Goal: Navigation & Orientation: Find specific page/section

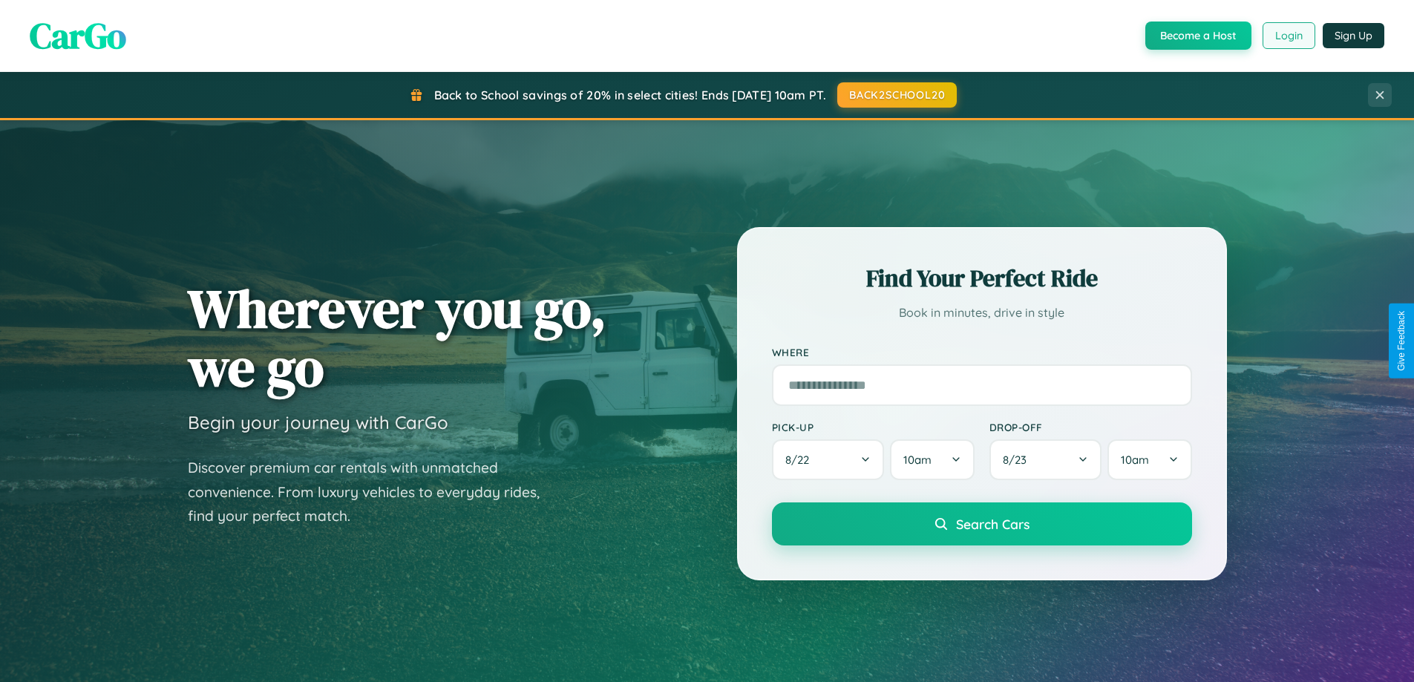
click at [1287, 36] on button "Login" at bounding box center [1288, 35] width 53 height 27
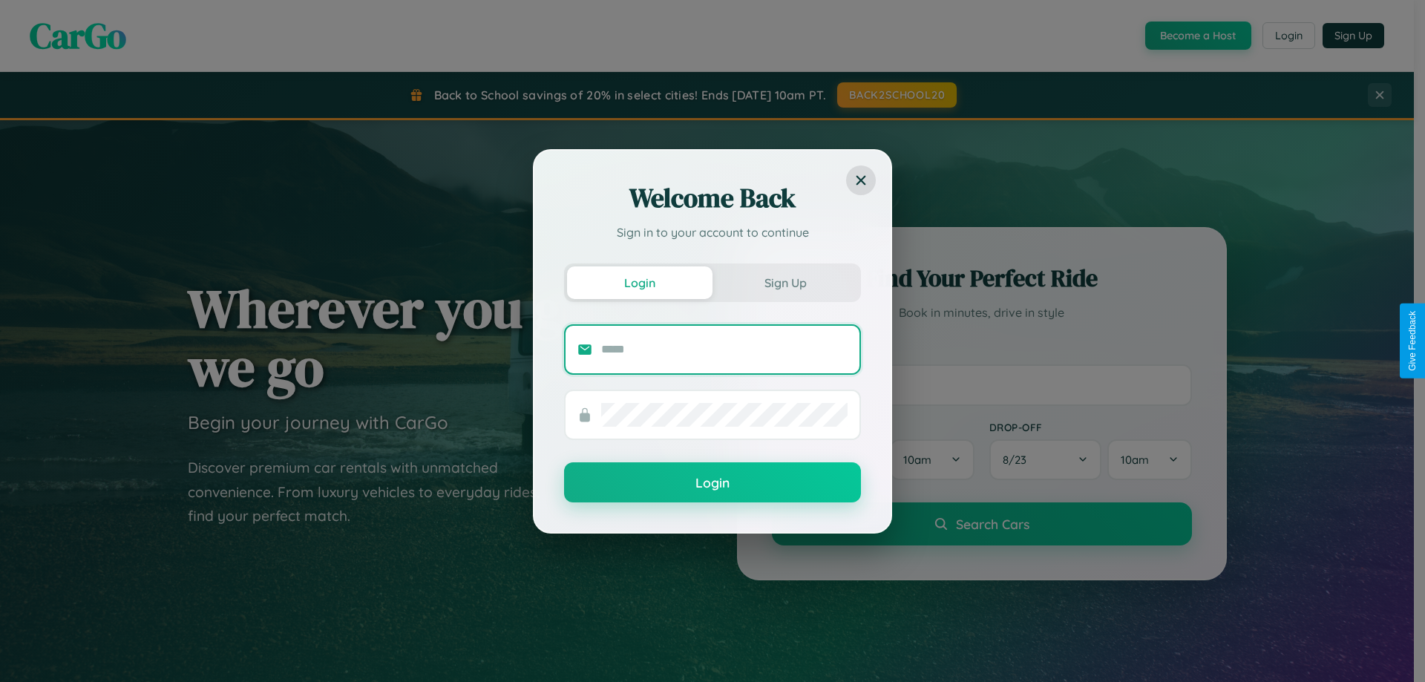
click at [724, 349] on input "text" at bounding box center [724, 350] width 246 height 24
type input "**********"
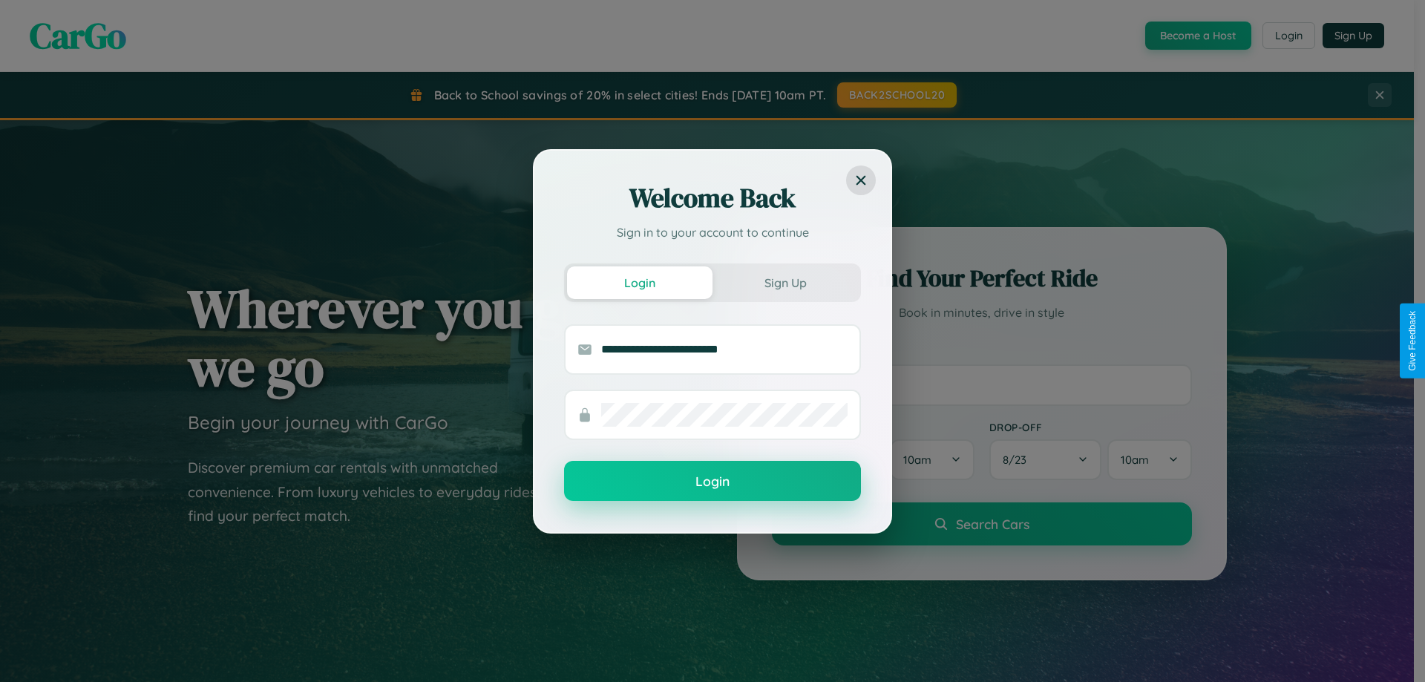
click at [712, 482] on button "Login" at bounding box center [712, 481] width 297 height 40
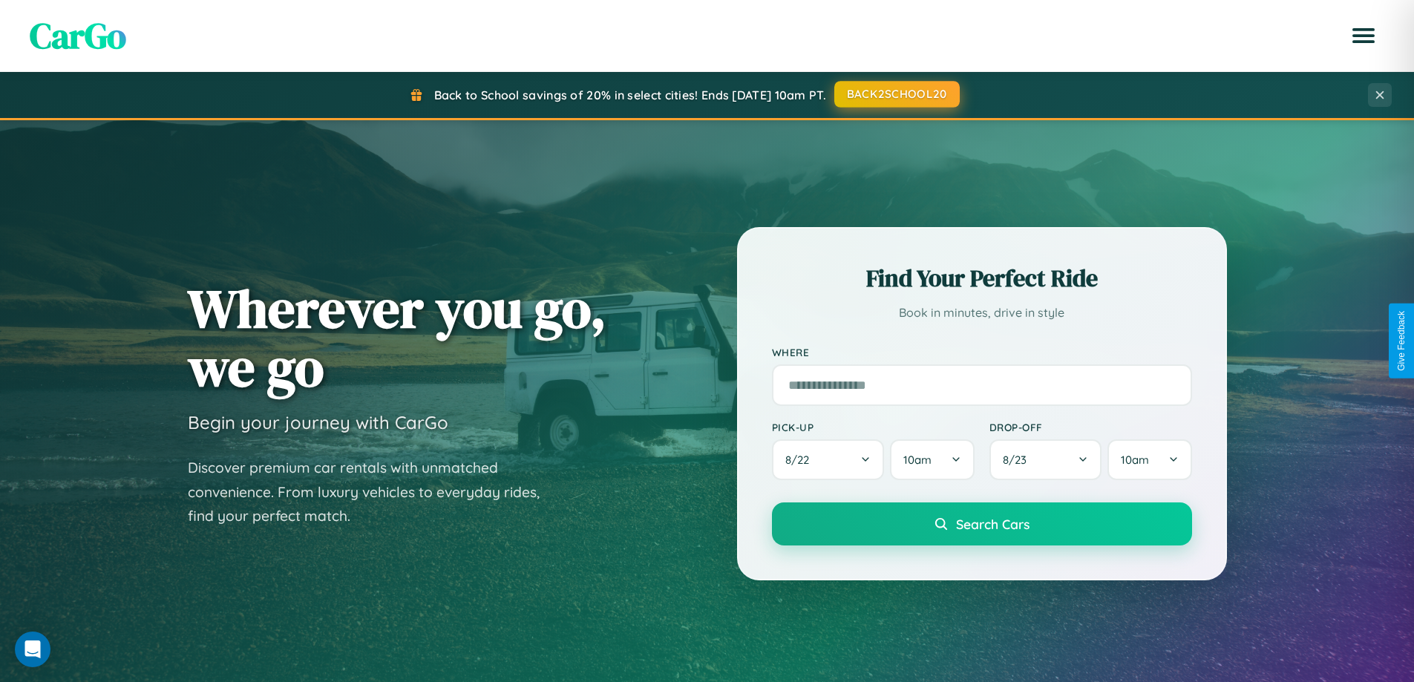
click at [896, 95] on button "BACK2SCHOOL20" at bounding box center [896, 94] width 125 height 27
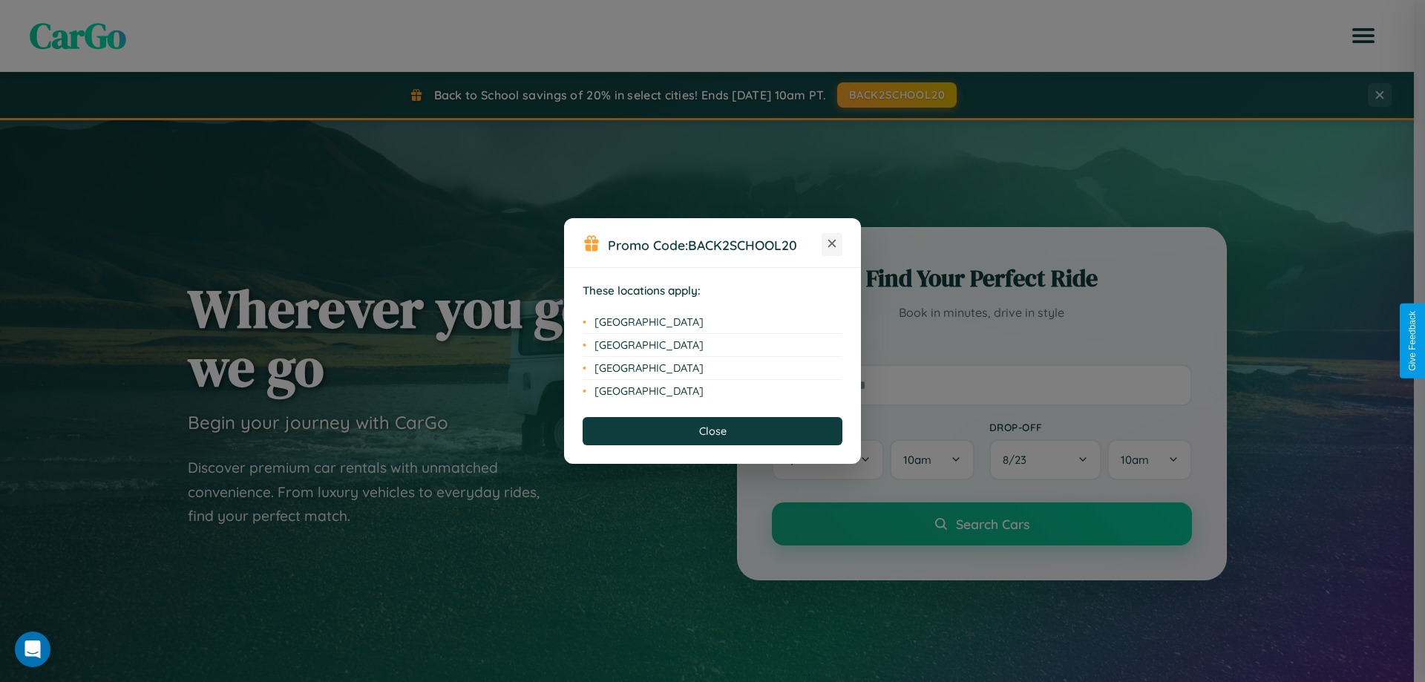
click at [832, 244] on icon at bounding box center [832, 244] width 8 height 8
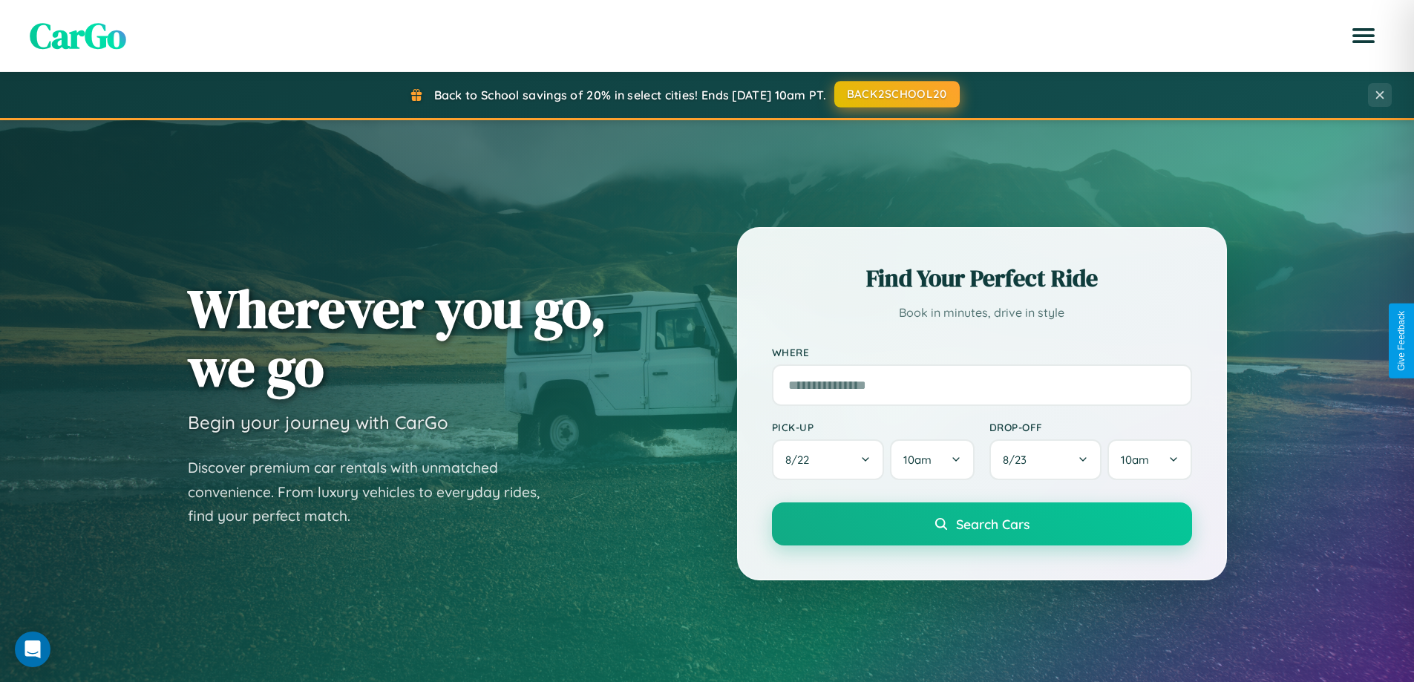
click at [896, 94] on button "BACK2SCHOOL20" at bounding box center [896, 94] width 125 height 27
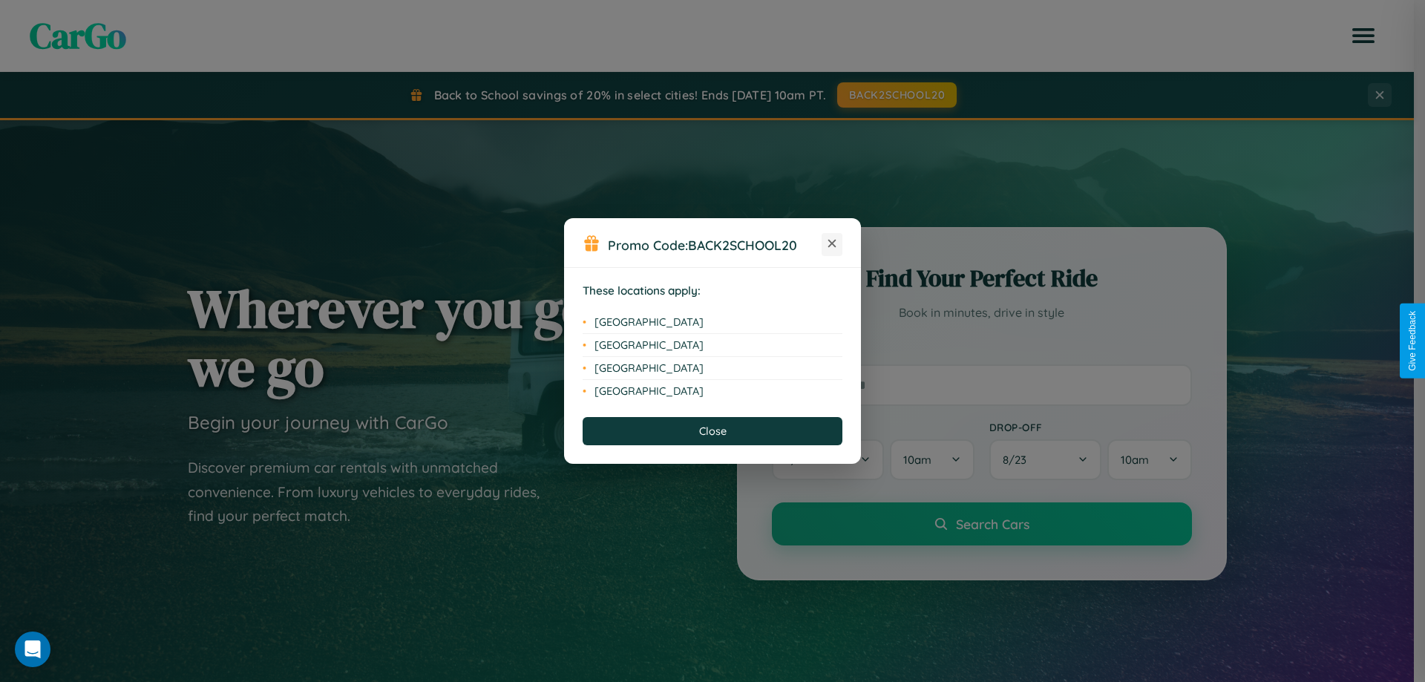
click at [832, 244] on icon at bounding box center [832, 244] width 8 height 8
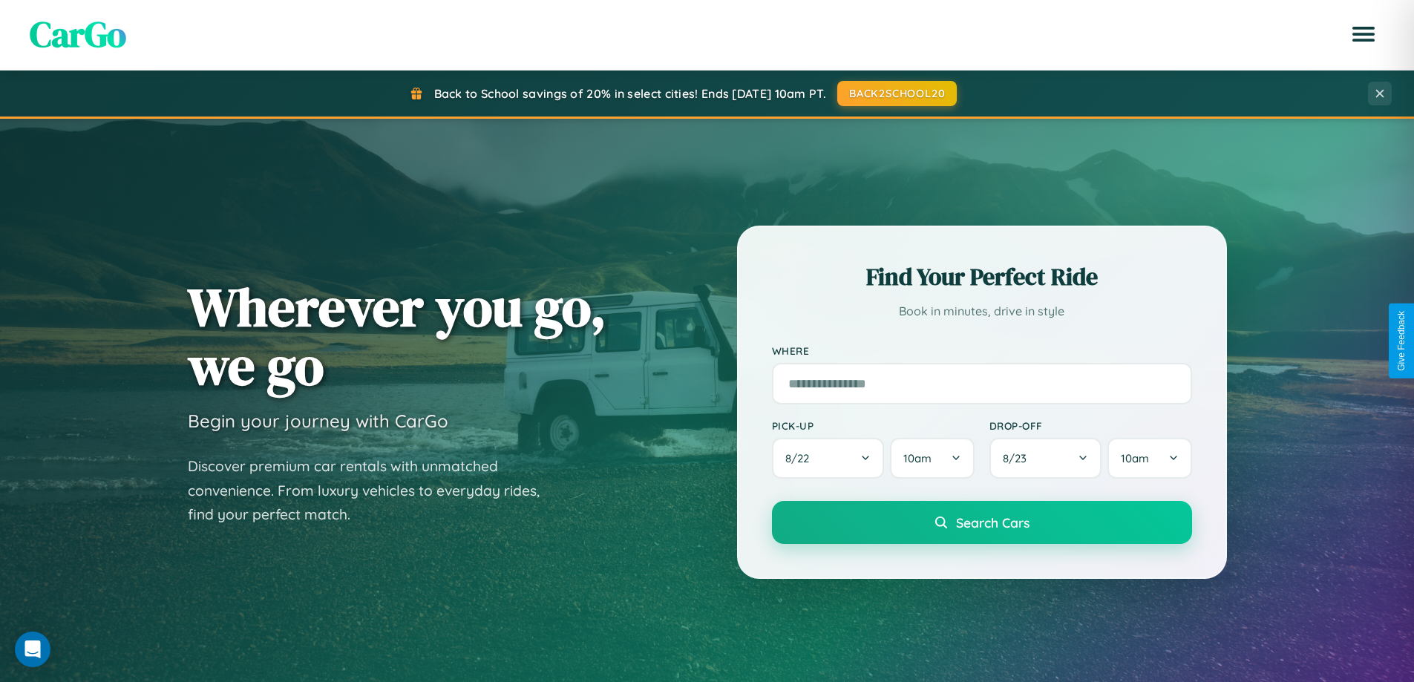
scroll to position [640, 0]
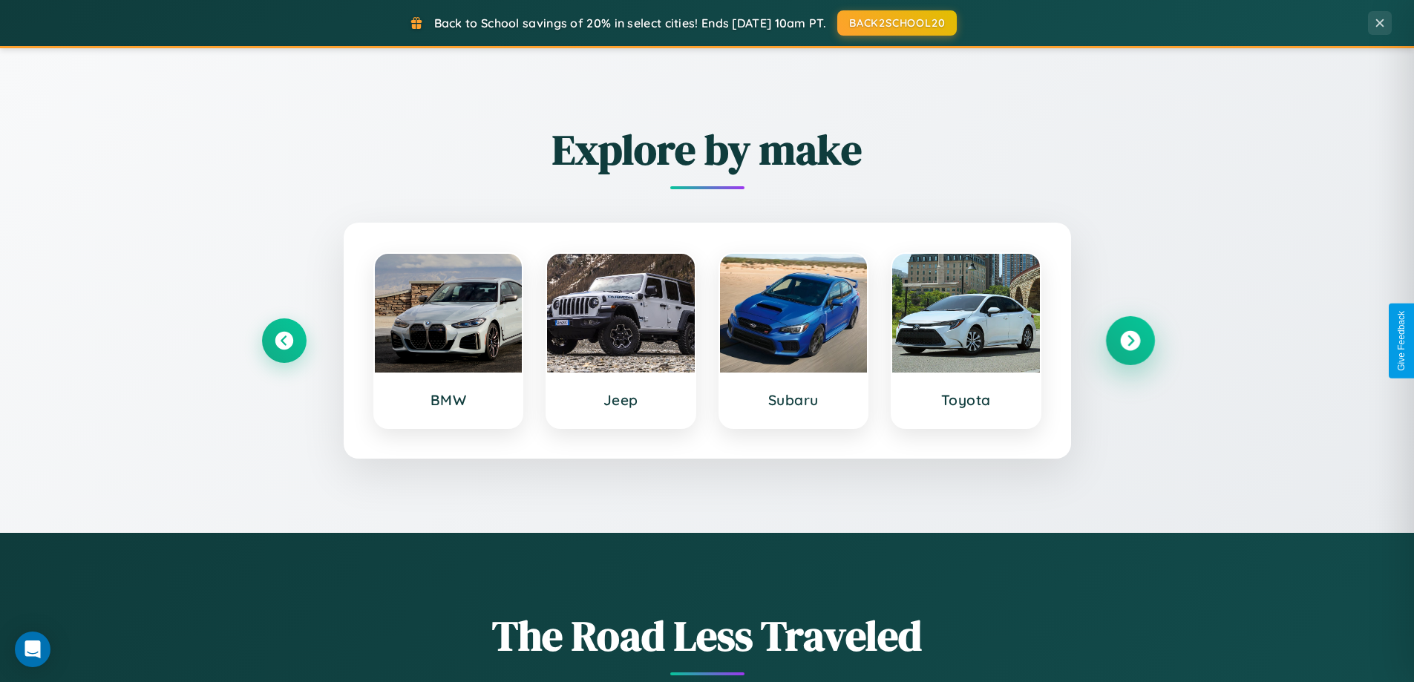
click at [1129, 341] on icon at bounding box center [1130, 341] width 20 height 20
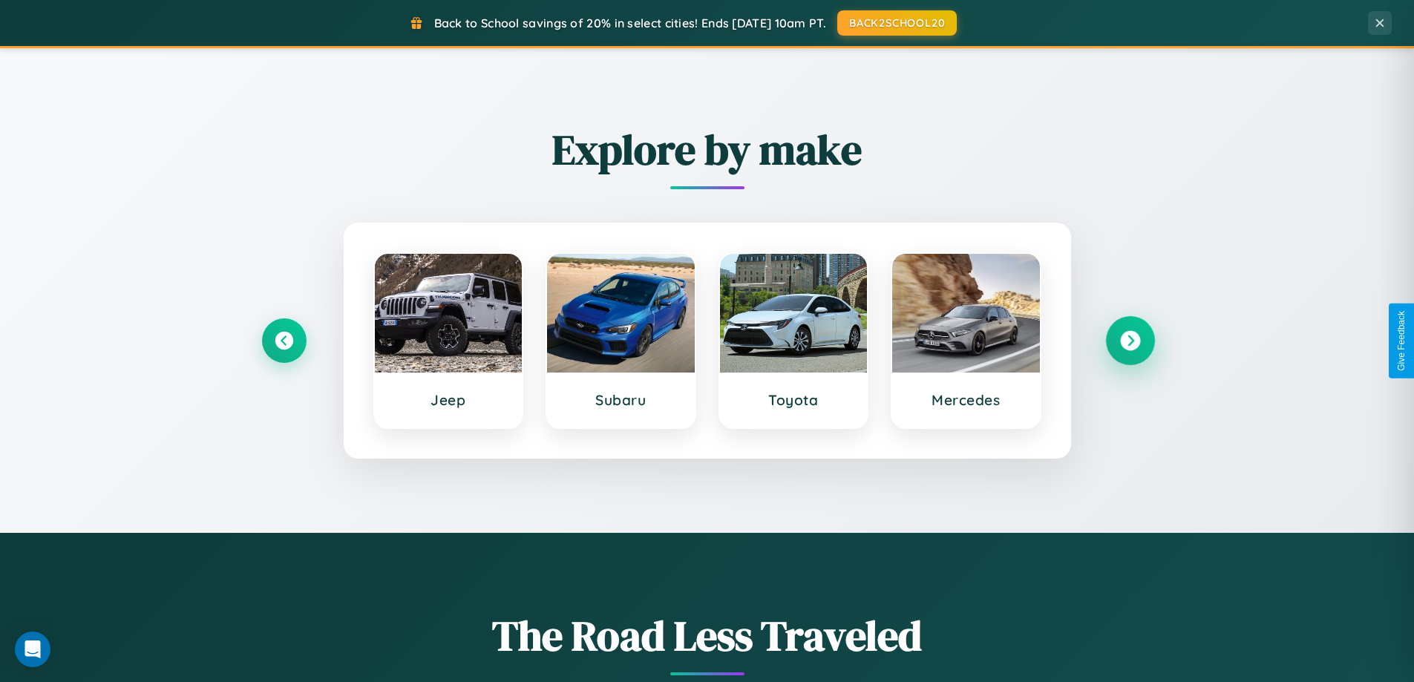
click at [1129, 341] on icon at bounding box center [1130, 341] width 20 height 20
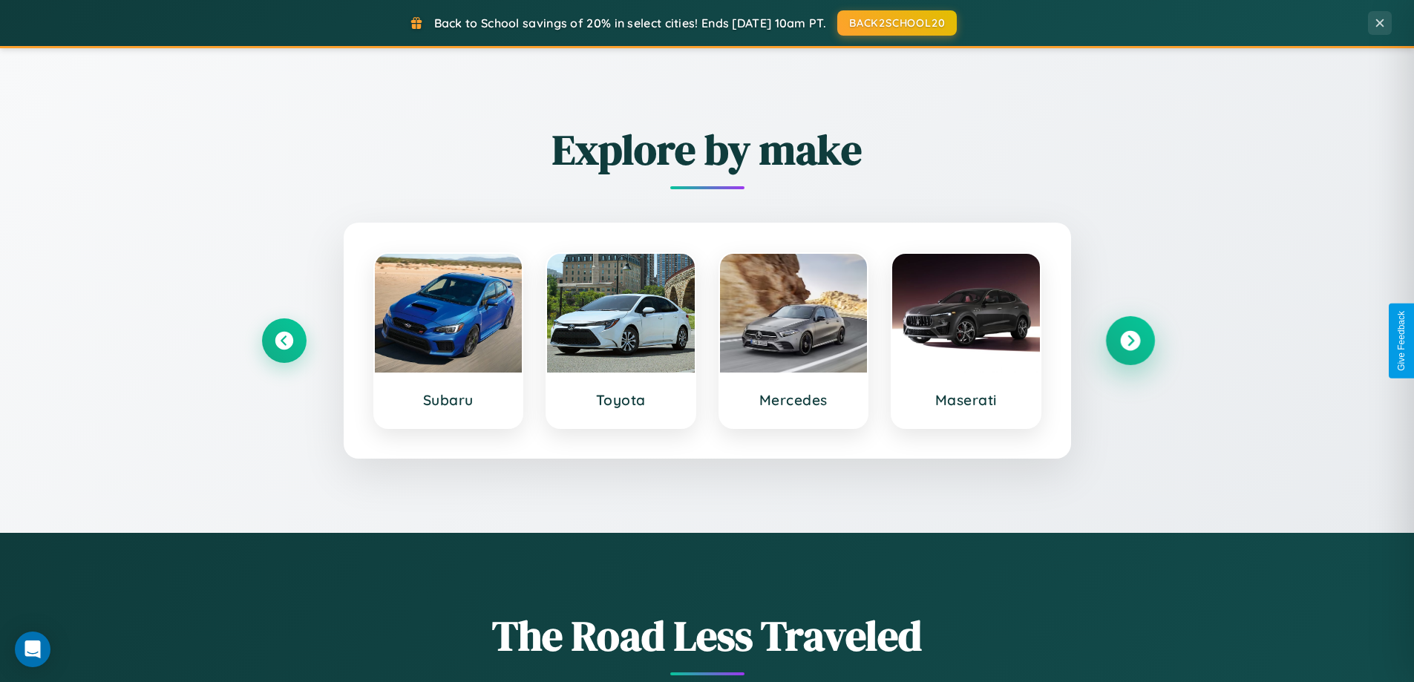
click at [1129, 341] on icon at bounding box center [1130, 341] width 20 height 20
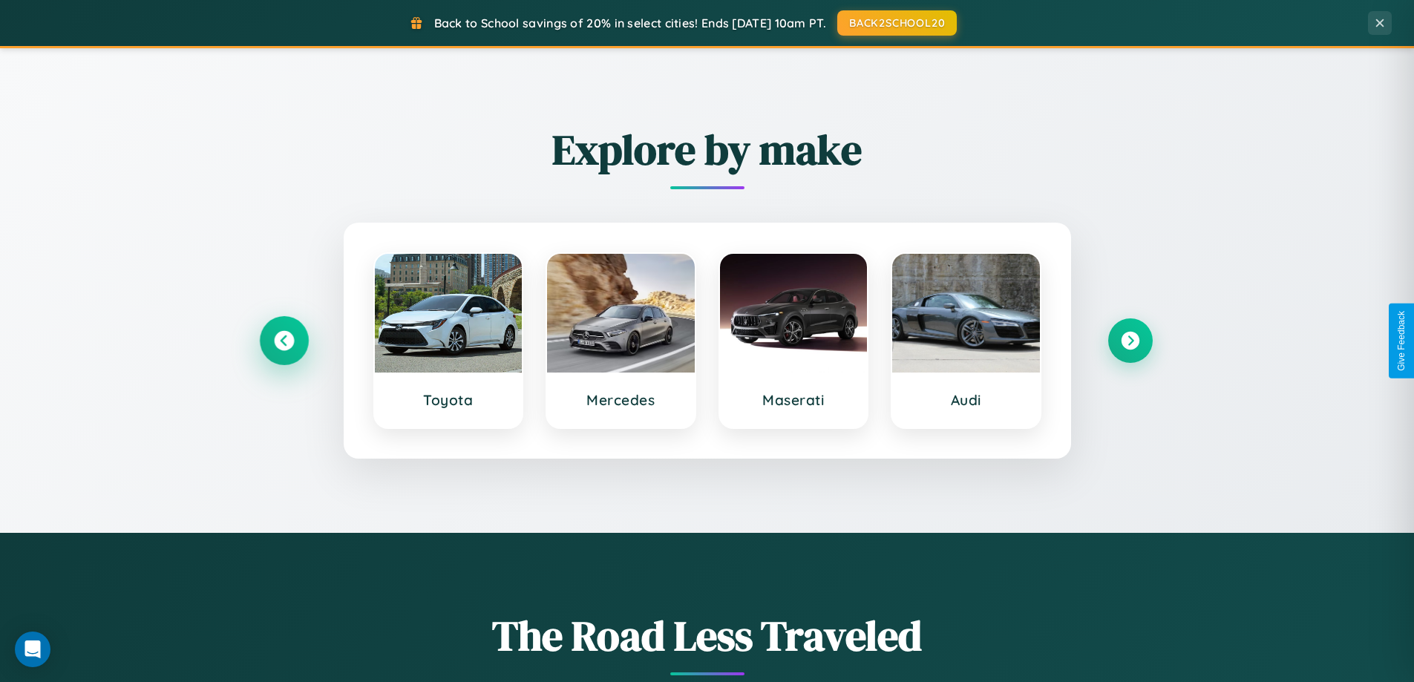
click at [283, 341] on icon at bounding box center [284, 341] width 20 height 20
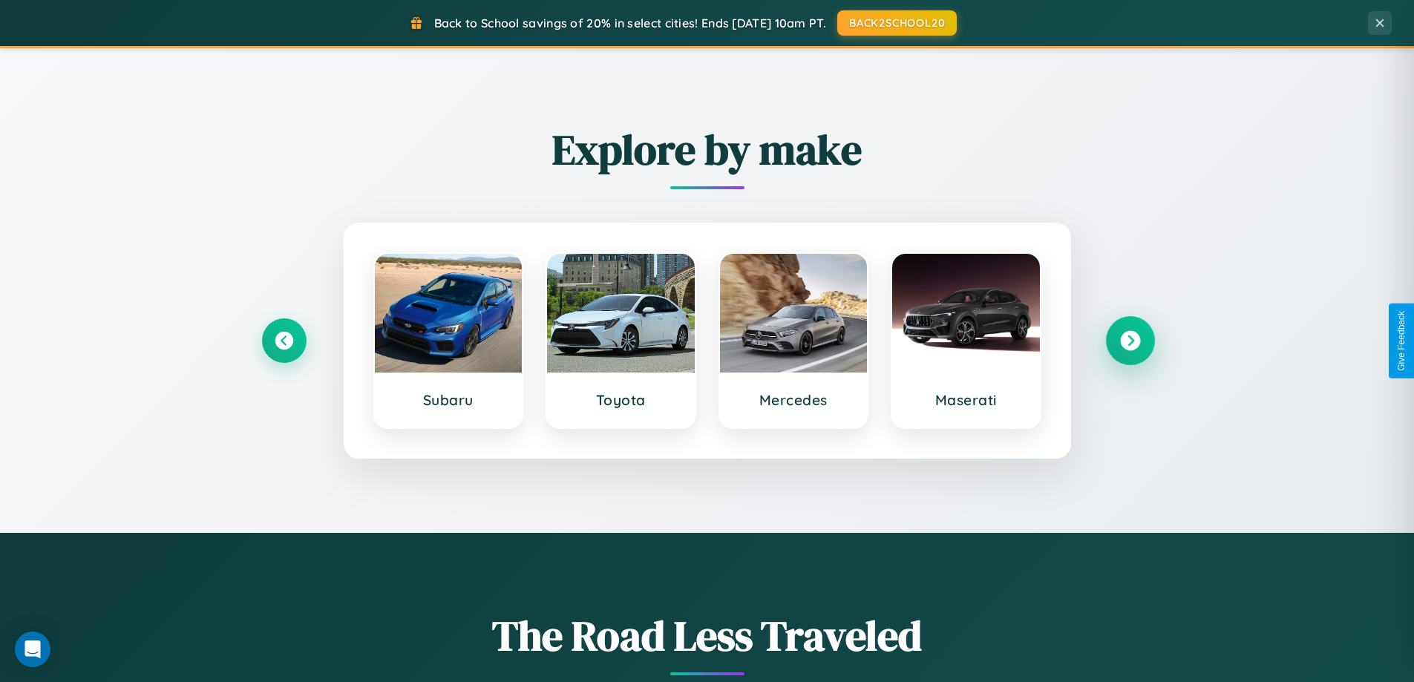
click at [1129, 341] on icon at bounding box center [1130, 341] width 20 height 20
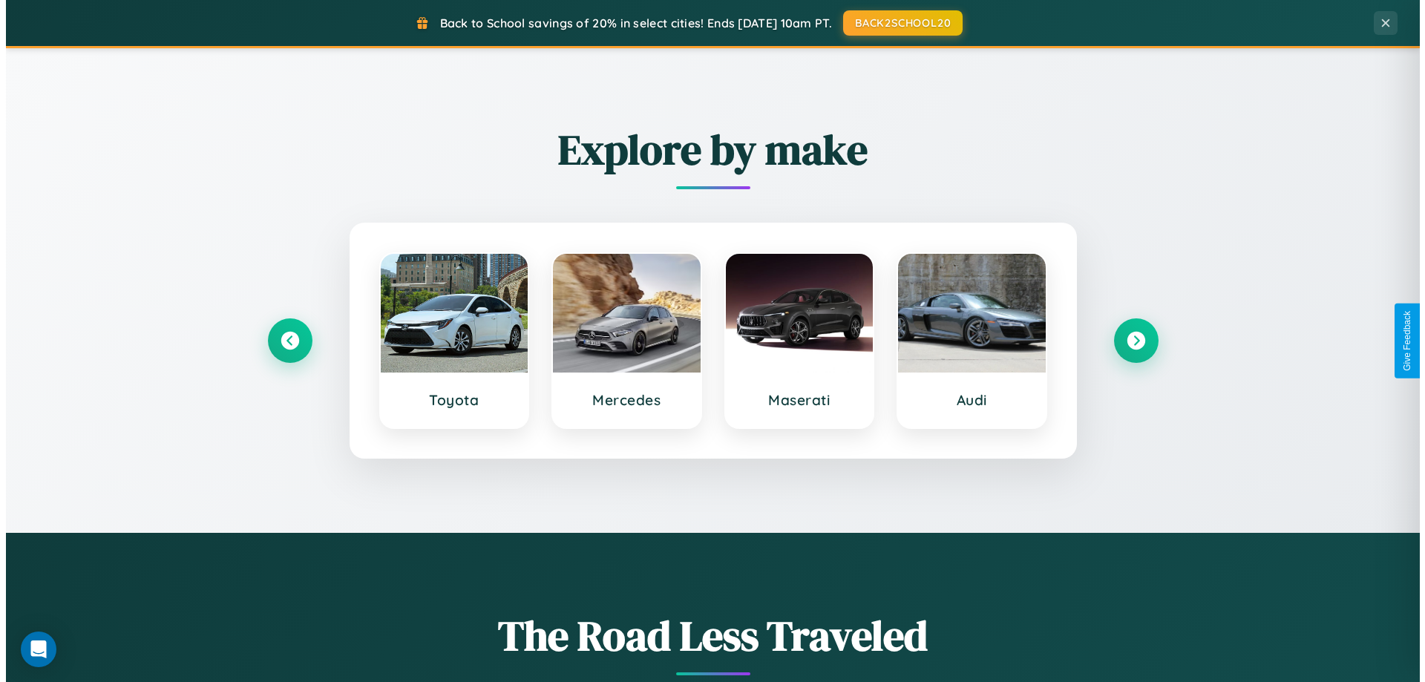
scroll to position [0, 0]
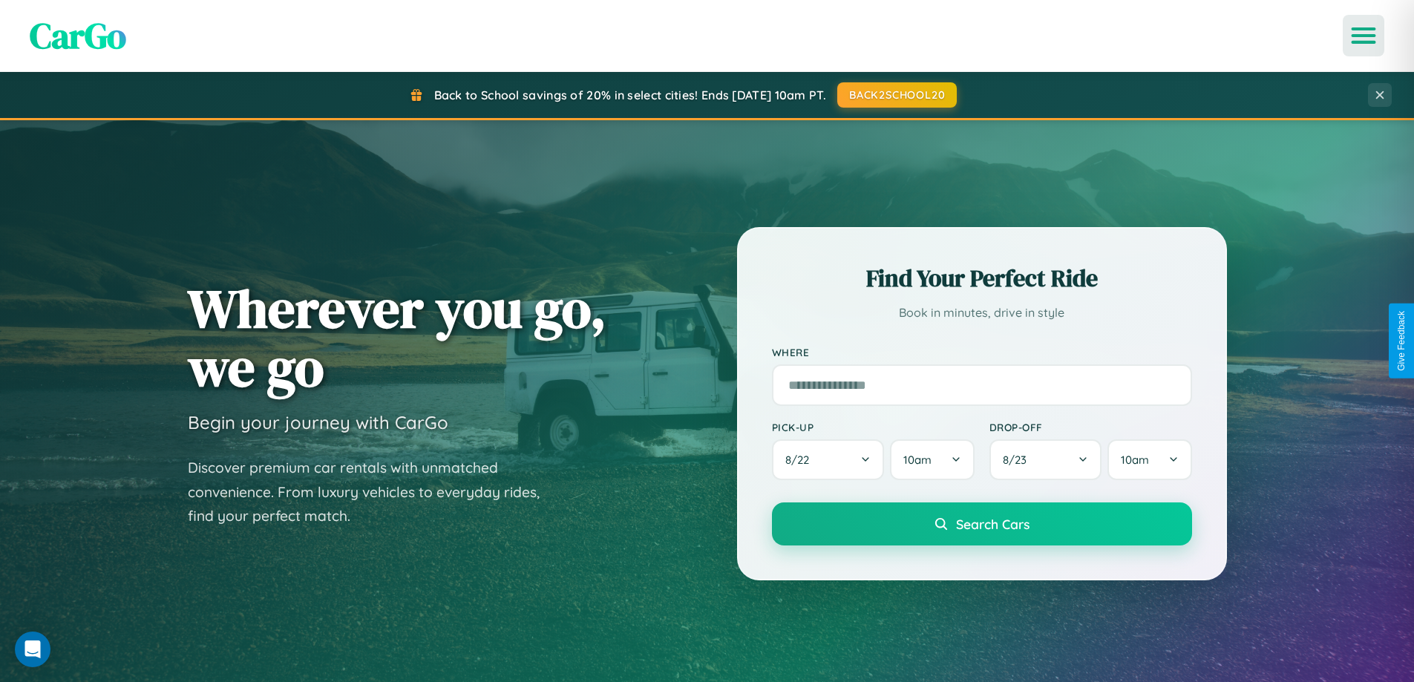
click at [1363, 36] on icon "Open menu" at bounding box center [1364, 35] width 22 height 13
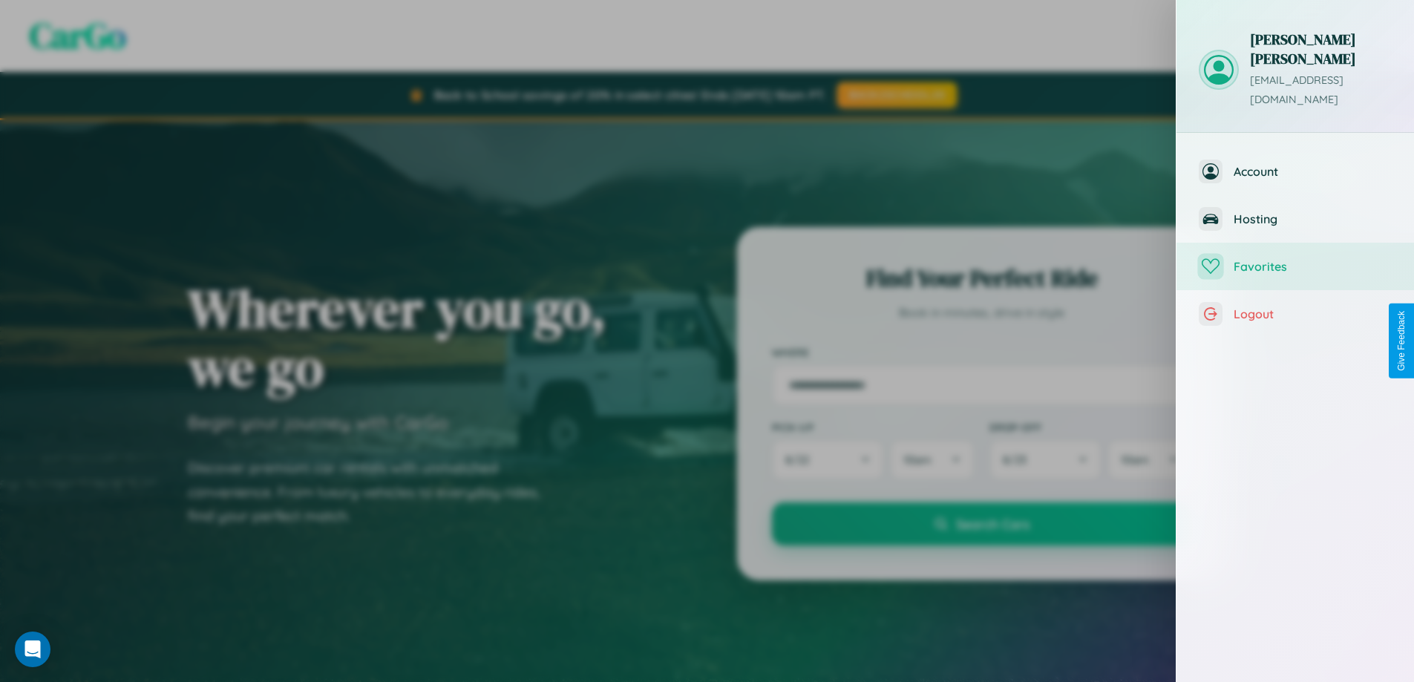
click at [1295, 259] on span "Favorites" at bounding box center [1312, 266] width 158 height 15
